Goal: Complete application form

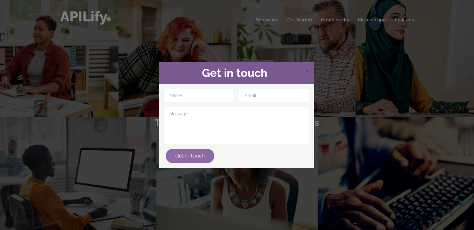
click at [194, 157] on button "Get in touch" at bounding box center [190, 156] width 49 height 14
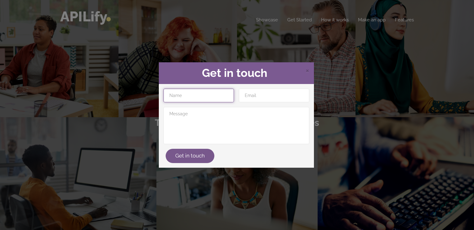
click at [183, 95] on input "text" at bounding box center [199, 96] width 70 height 14
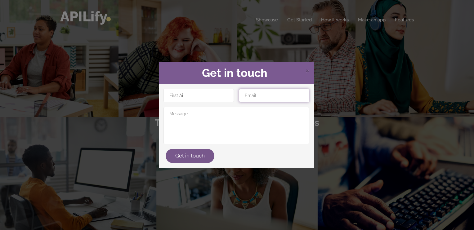
click at [268, 95] on input "email" at bounding box center [274, 96] width 70 height 14
drag, startPoint x: 203, startPoint y: 106, endPoint x: 205, endPoint y: 99, distance: 6.8
click at [204, 105] on div "First Ai Get in touch" at bounding box center [236, 126] width 151 height 75
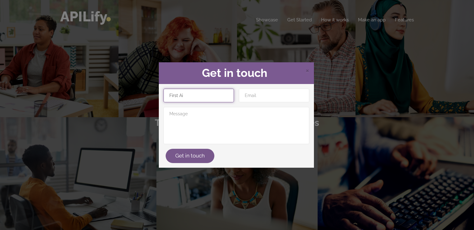
click at [205, 96] on input "First Ai" at bounding box center [199, 96] width 70 height 14
type input "F"
type input "Veea"
drag, startPoint x: 236, startPoint y: 92, endPoint x: 247, endPoint y: 95, distance: 10.9
click at [237, 92] on div at bounding box center [274, 96] width 75 height 14
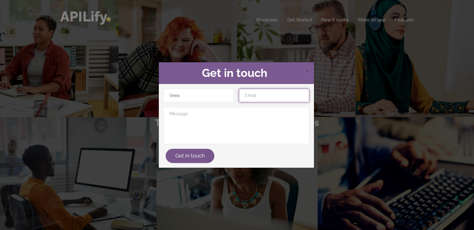
click at [254, 98] on input "email" at bounding box center [274, 96] width 70 height 14
type input "Laga"
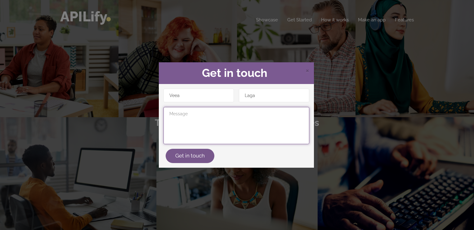
click at [196, 115] on textarea at bounding box center [237, 125] width 146 height 37
type textarea "sff"
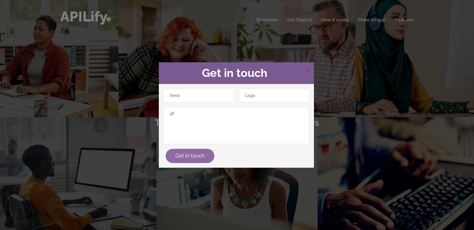
click at [193, 155] on button "Get in touch" at bounding box center [190, 156] width 49 height 14
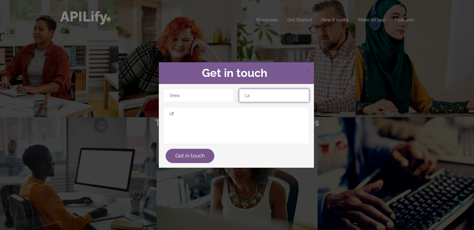
type input "L"
paste input "[EMAIL_ADDRESS][DOMAIN_NAME]"
type input "[EMAIL_ADDRESS][DOMAIN_NAME]"
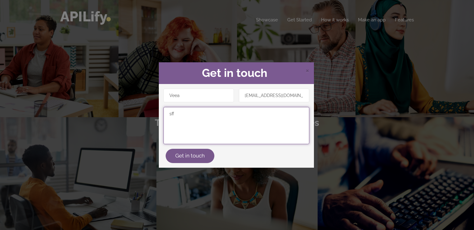
click at [187, 123] on textarea "sff" at bounding box center [237, 125] width 146 height 37
type textarea "s"
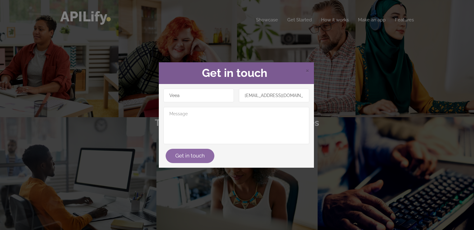
click at [191, 155] on button "Get in touch" at bounding box center [190, 156] width 49 height 14
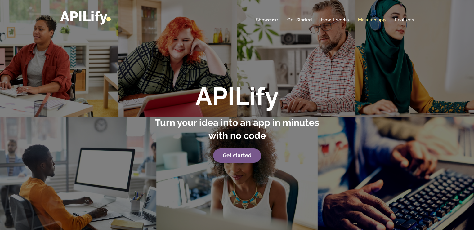
click at [377, 20] on link "Make an app" at bounding box center [372, 20] width 28 height 6
click at [364, 20] on link "Make an app" at bounding box center [372, 20] width 28 height 6
click at [361, 20] on link "Make an app" at bounding box center [372, 20] width 28 height 6
click at [236, 150] on link "Get started" at bounding box center [237, 156] width 48 height 14
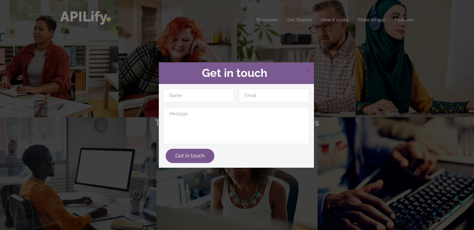
drag, startPoint x: 306, startPoint y: 67, endPoint x: 308, endPoint y: 74, distance: 7.8
click at [306, 67] on span "×" at bounding box center [308, 70] width 4 height 9
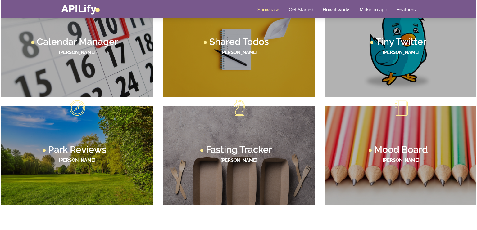
scroll to position [391, 0]
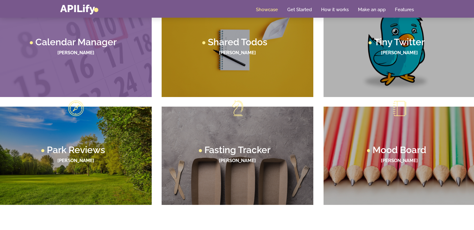
click at [86, 74] on figcaption "Calendar Manager Lane Thompson" at bounding box center [76, 48] width 152 height 98
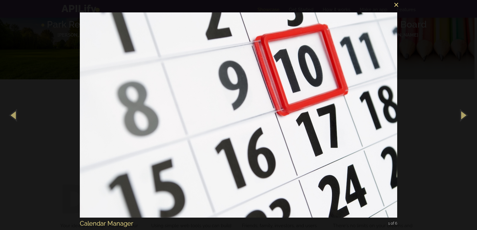
click at [396, 8] on button "×" at bounding box center [240, 4] width 317 height 14
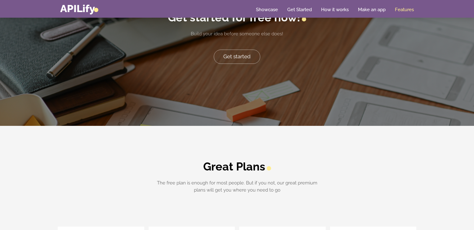
scroll to position [1331, 0]
click at [237, 52] on link "Get started" at bounding box center [237, 57] width 47 height 14
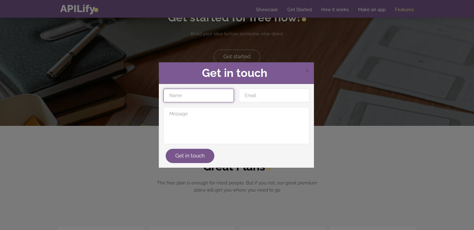
click at [213, 100] on input "text" at bounding box center [199, 96] width 70 height 14
type input "Veea"
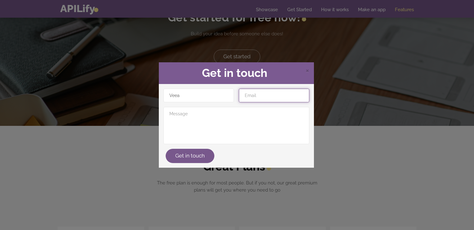
click at [268, 96] on input "email" at bounding box center [274, 96] width 70 height 14
paste input "[EMAIL_ADDRESS][DOMAIN_NAME]"
type input "[EMAIL_ADDRESS][DOMAIN_NAME]"
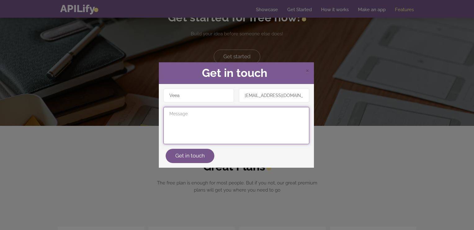
click at [213, 118] on textarea at bounding box center [237, 125] width 146 height 37
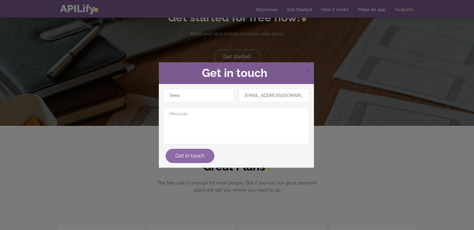
click at [181, 154] on button "Get in touch" at bounding box center [190, 156] width 49 height 14
